Goal: Task Accomplishment & Management: Manage account settings

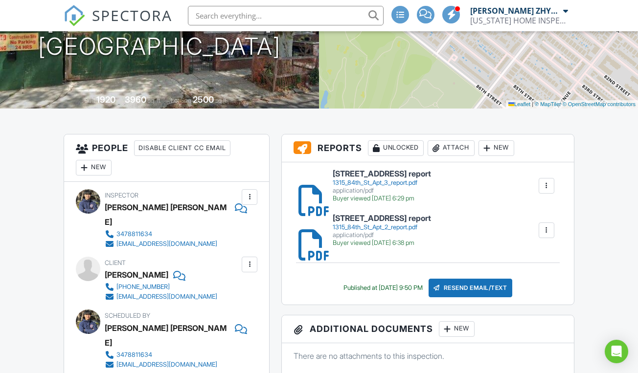
click at [492, 289] on div "Resend Email/Text" at bounding box center [471, 288] width 84 height 19
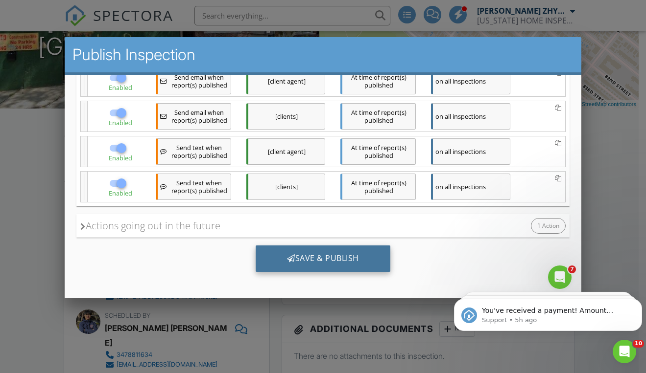
click at [329, 257] on div "Save & Publish" at bounding box center [322, 259] width 135 height 26
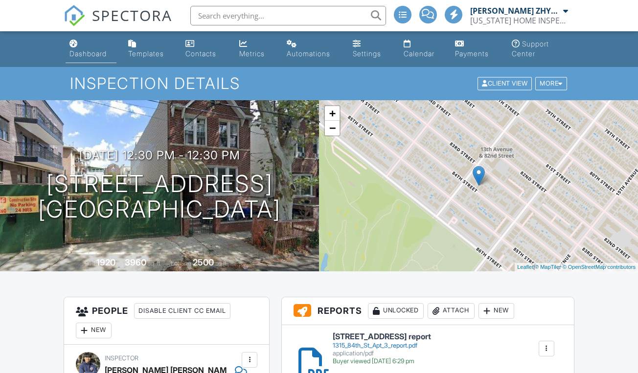
click at [79, 47] on link "Dashboard" at bounding box center [91, 49] width 51 height 28
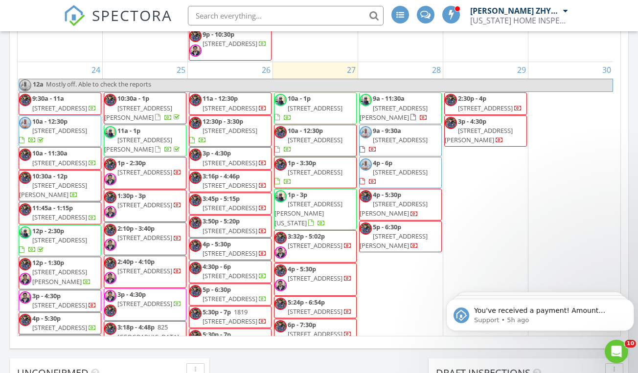
scroll to position [1876, 0]
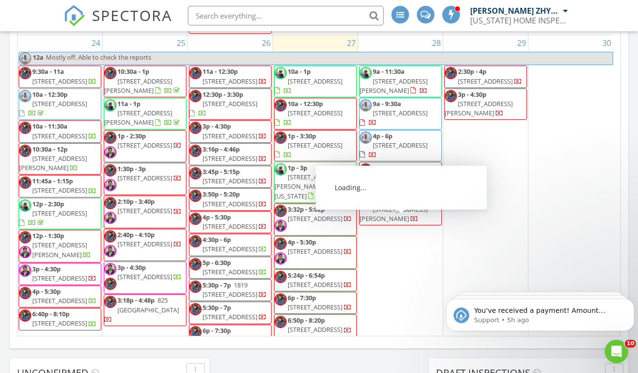
click at [412, 150] on span "1366 E 92nd St 201, BROOKLYN 11236" at bounding box center [400, 145] width 55 height 9
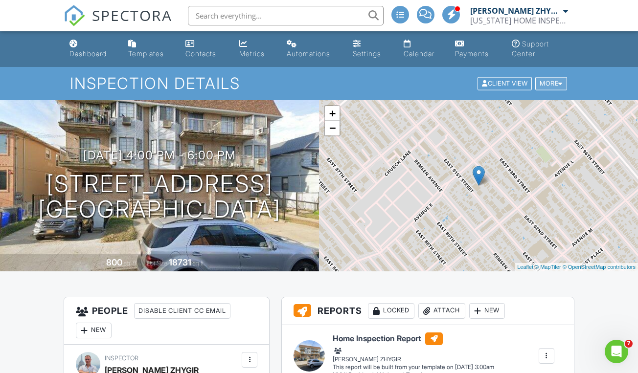
click at [551, 84] on div "More" at bounding box center [551, 83] width 32 height 13
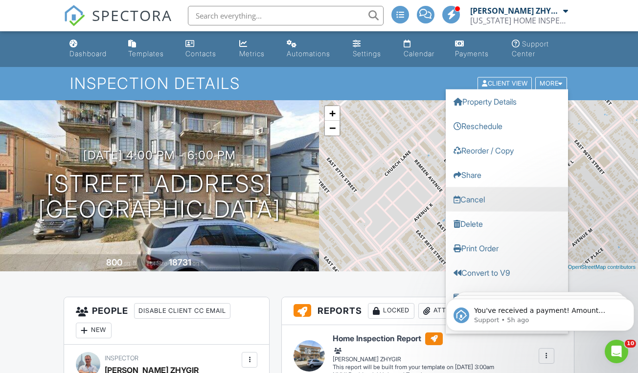
click at [488, 201] on link "Cancel" at bounding box center [507, 199] width 122 height 24
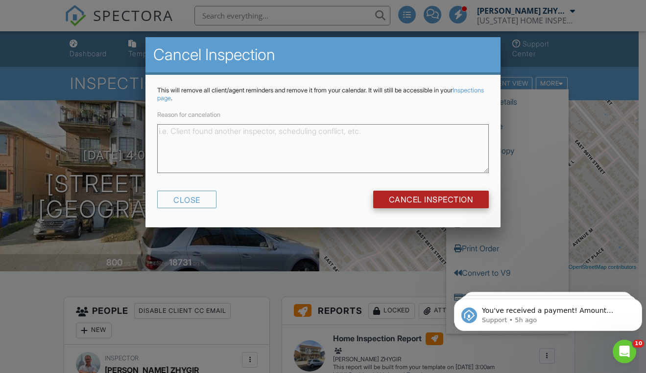
click at [439, 197] on input "Cancel Inspection" at bounding box center [431, 200] width 116 height 18
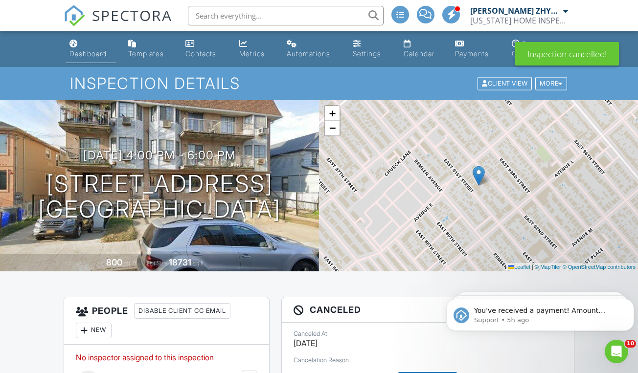
click at [69, 41] on link "Dashboard" at bounding box center [91, 49] width 51 height 28
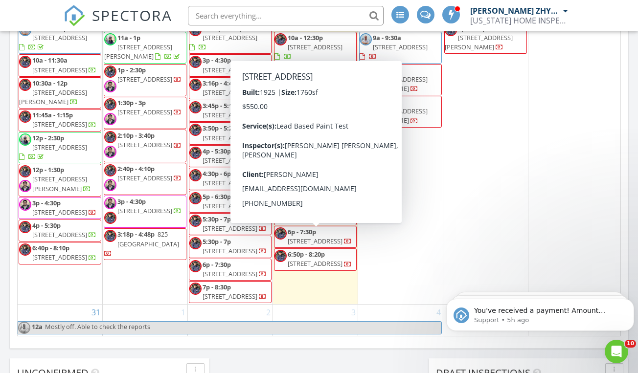
scroll to position [1875, 0]
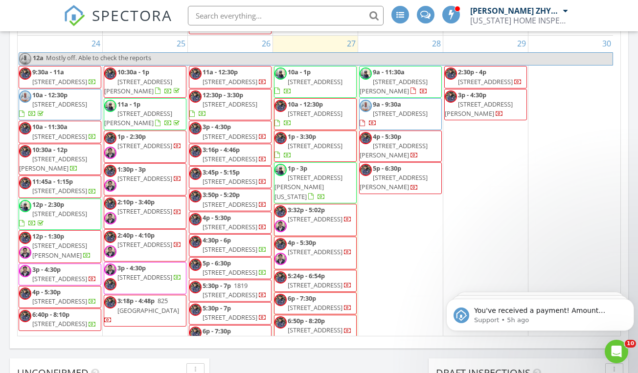
click at [627, 145] on div "August 2025 today list day week cal wk 4 wk month Sun Mon Tue Wed Thu Fri Sat 2…" at bounding box center [319, 121] width 619 height 445
click at [629, 303] on icon "Dismiss notification" at bounding box center [631, 301] width 5 height 5
click at [628, 302] on button "Dismiss notification" at bounding box center [631, 302] width 13 height 13
click at [628, 303] on button "Dismiss notification" at bounding box center [631, 302] width 13 height 13
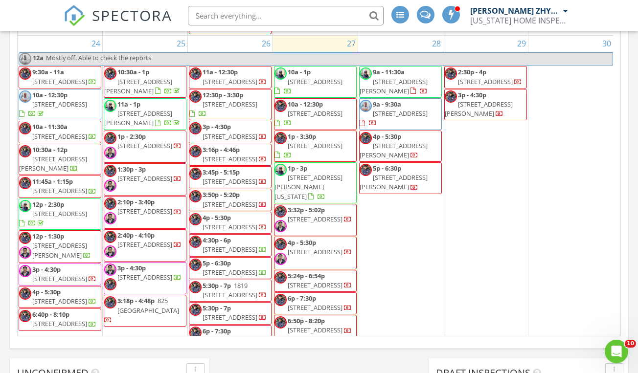
click at [625, 261] on div "August 2025 today list day week cal wk 4 wk month Sun Mon Tue Wed Thu Fri Sat 2…" at bounding box center [319, 121] width 619 height 445
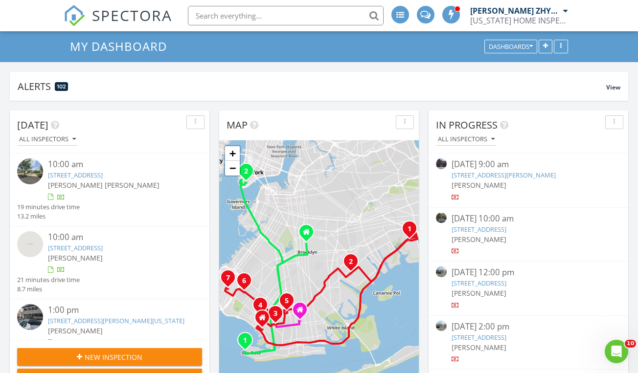
scroll to position [0, 0]
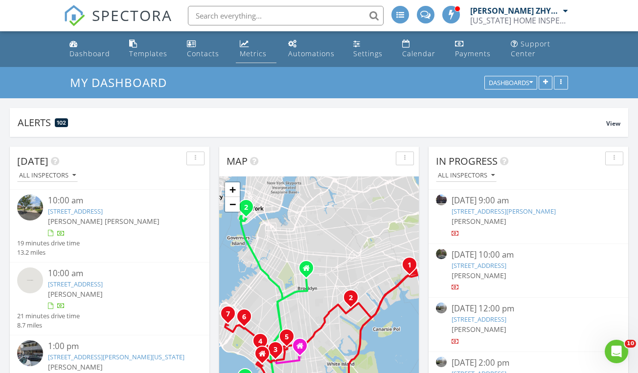
click at [263, 50] on div "Metrics" at bounding box center [253, 53] width 27 height 9
